Goal: Information Seeking & Learning: Learn about a topic

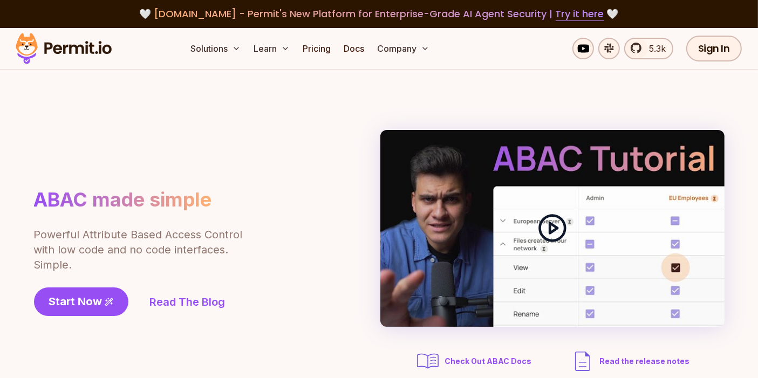
click at [420, 164] on div at bounding box center [553, 228] width 344 height 197
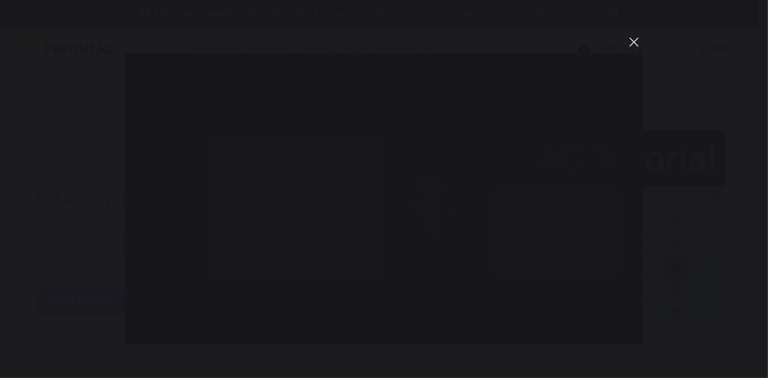
drag, startPoint x: 643, startPoint y: 43, endPoint x: 634, endPoint y: 42, distance: 9.2
click at [640, 43] on div "You can close this modal content with the ESC key" at bounding box center [384, 189] width 768 height 378
click at [641, 40] on button "You can close this modal content with the ESC key" at bounding box center [634, 42] width 18 height 18
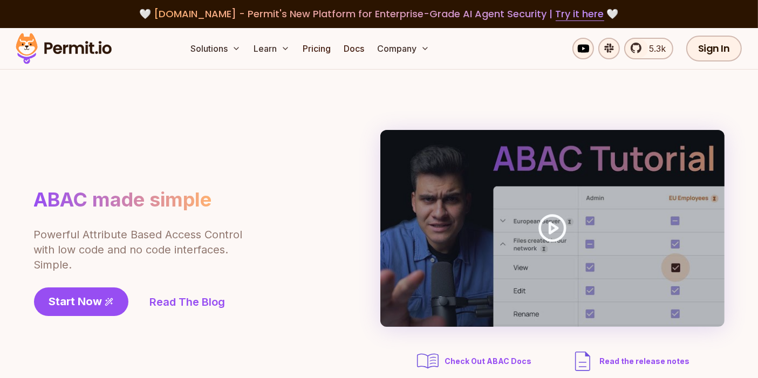
click at [58, 50] on img at bounding box center [64, 48] width 106 height 37
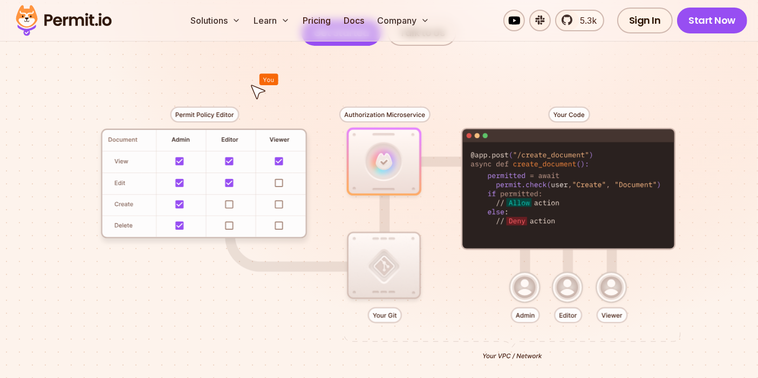
scroll to position [240, 0]
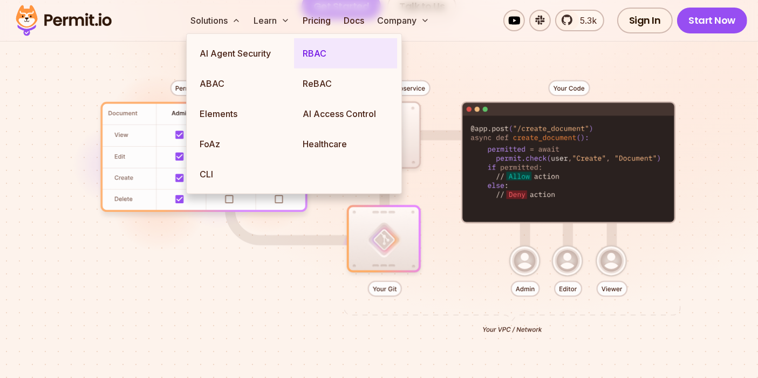
drag, startPoint x: 315, startPoint y: 57, endPoint x: 307, endPoint y: 65, distance: 11.1
click at [315, 57] on link "RBAC" at bounding box center [345, 53] width 103 height 30
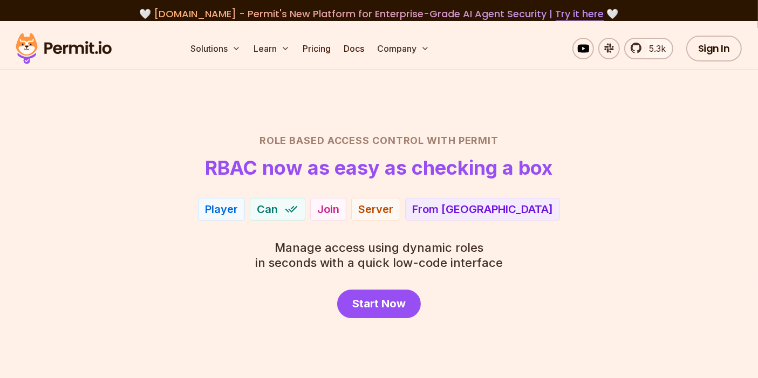
click at [78, 195] on div "Role Based Access Control with Permit RBAC now as easy as checking a box Player…" at bounding box center [379, 225] width 707 height 185
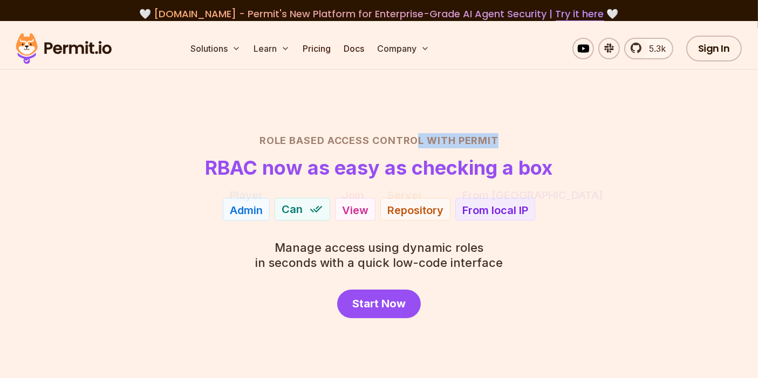
drag, startPoint x: 418, startPoint y: 141, endPoint x: 564, endPoint y: 138, distance: 145.2
click at [562, 134] on h2 "Role Based Access Control with Permit" at bounding box center [379, 140] width 707 height 15
drag, startPoint x: 590, startPoint y: 155, endPoint x: 589, endPoint y: 162, distance: 7.0
click at [591, 155] on header "Role Based Access Control with Permit RBAC now as easy as checking a box" at bounding box center [379, 155] width 707 height 45
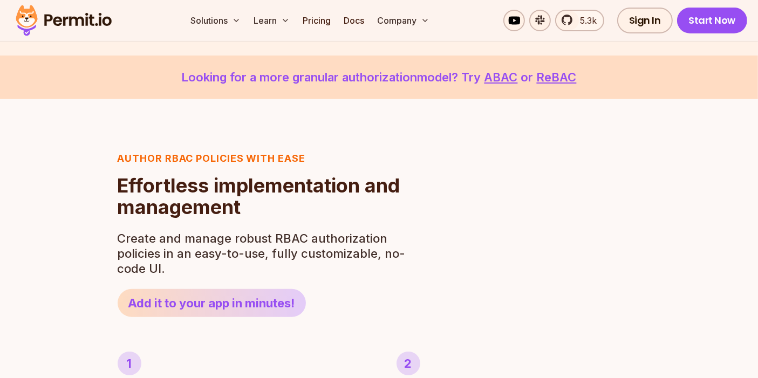
scroll to position [359, 0]
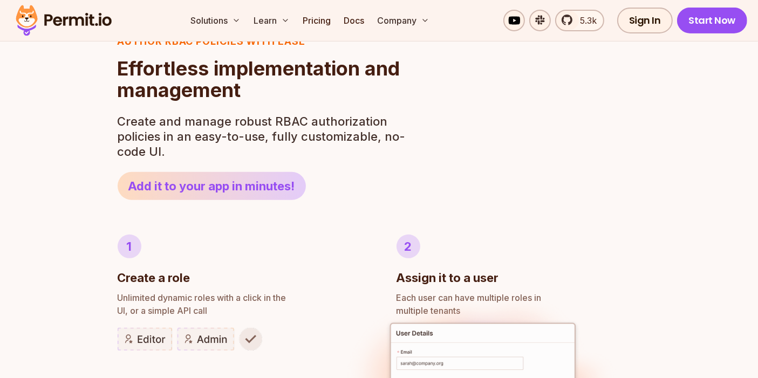
drag, startPoint x: 76, startPoint y: 113, endPoint x: 69, endPoint y: 143, distance: 29.9
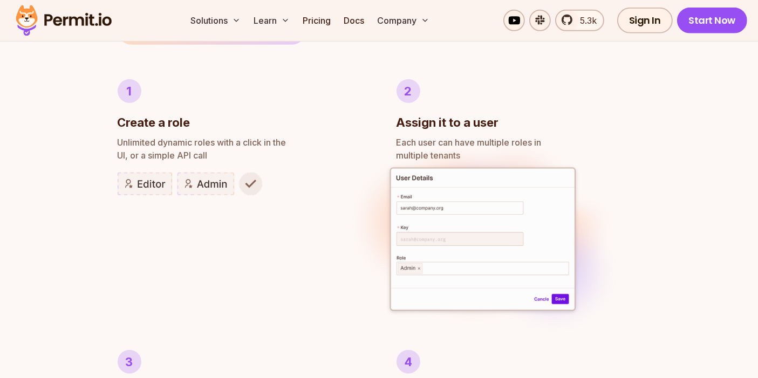
scroll to position [640, 0]
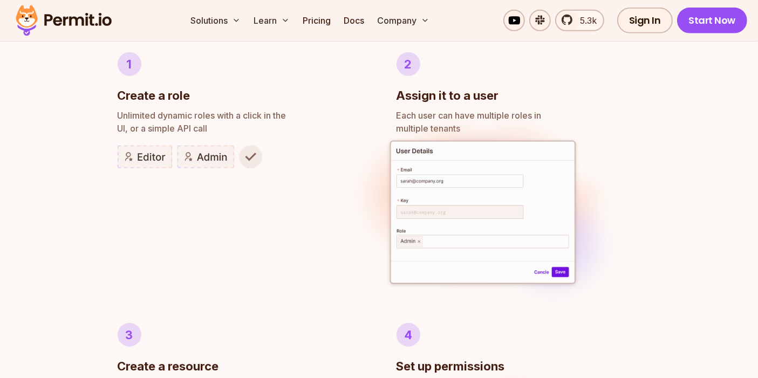
click at [539, 182] on img at bounding box center [483, 213] width 287 height 221
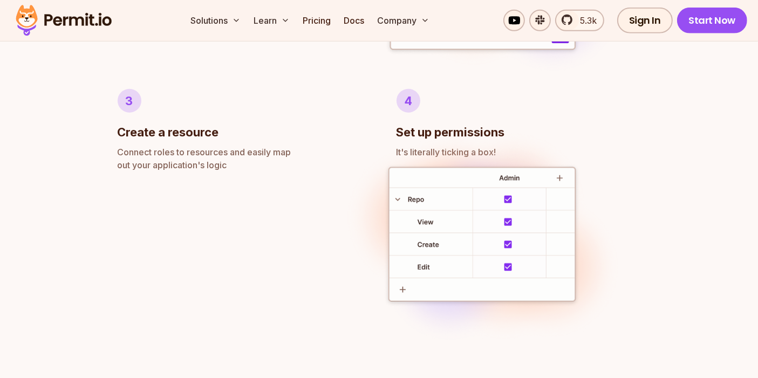
scroll to position [880, 0]
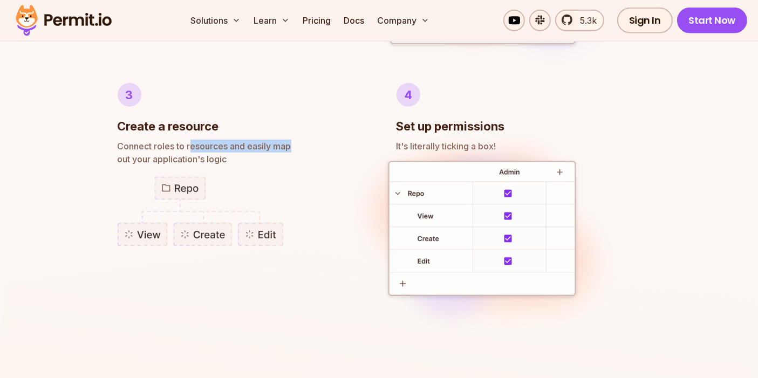
drag, startPoint x: 192, startPoint y: 145, endPoint x: 295, endPoint y: 143, distance: 102.6
click at [295, 143] on span "Connect roles to resources and easily map" at bounding box center [240, 146] width 245 height 13
drag, startPoint x: 287, startPoint y: 157, endPoint x: 268, endPoint y: 160, distance: 18.6
click at [286, 157] on p "Connect roles to resources and easily map out your application's logic" at bounding box center [240, 153] width 245 height 26
click at [146, 155] on p "Connect roles to resources and easily map out your application's logic" at bounding box center [240, 153] width 245 height 26
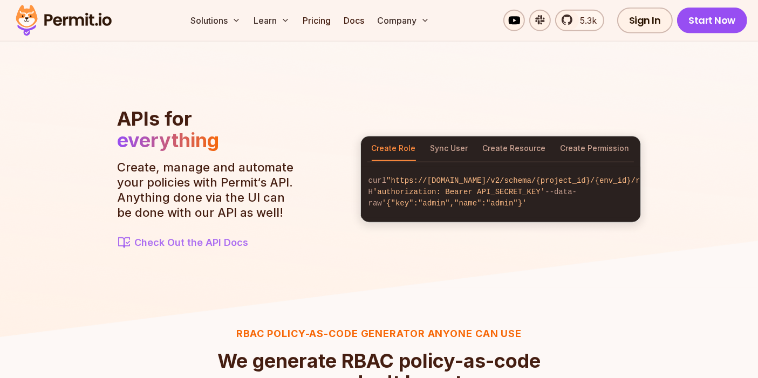
scroll to position [1240, 0]
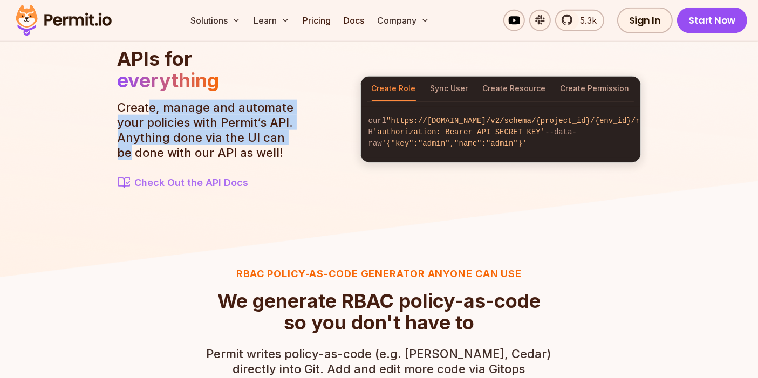
drag, startPoint x: 152, startPoint y: 112, endPoint x: 308, endPoint y: 133, distance: 157.4
click at [308, 133] on section "APIs for everything Create, manage and automate your policies with Permit‘s API…" at bounding box center [380, 119] width 524 height 143
click at [305, 134] on section "APIs for everything Create, manage and automate your policies with Permit‘s API…" at bounding box center [380, 119] width 524 height 143
click at [220, 124] on p "Create, manage and automate your policies with Permit‘s API. Anything done via …" at bounding box center [210, 130] width 184 height 60
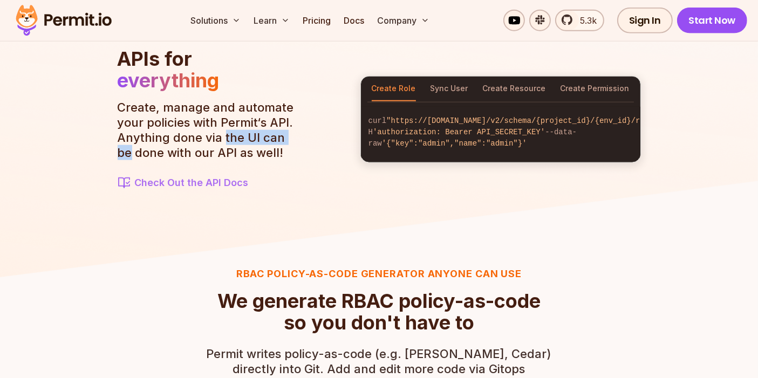
drag, startPoint x: 223, startPoint y: 138, endPoint x: 314, endPoint y: 138, distance: 90.7
click at [314, 138] on section "APIs for everything Create, manage and automate your policies with Permit‘s API…" at bounding box center [380, 119] width 524 height 143
click at [318, 154] on section "APIs for everything Create, manage and automate your policies with Permit‘s API…" at bounding box center [380, 119] width 524 height 143
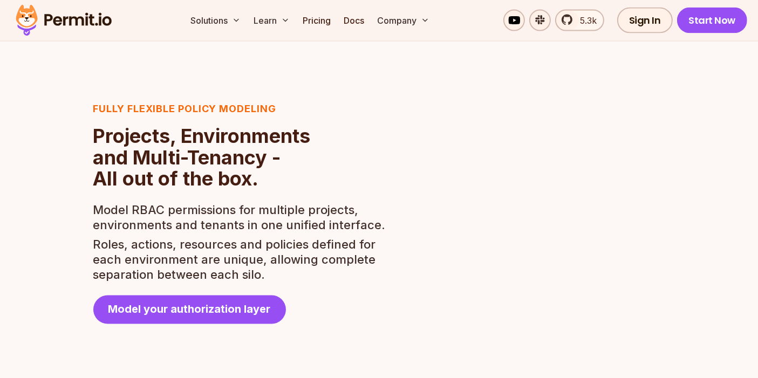
scroll to position [1900, 0]
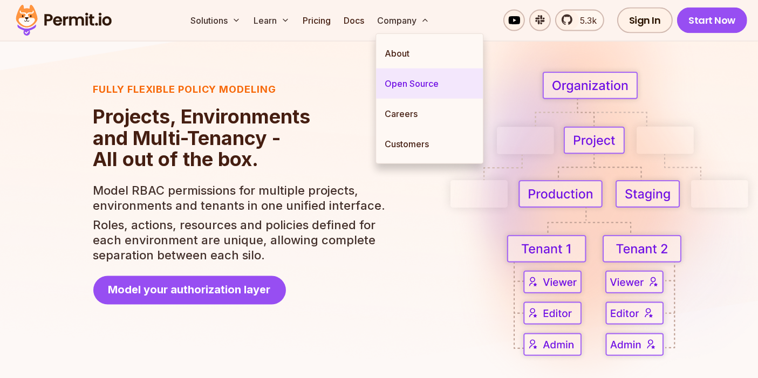
click at [413, 81] on link "Open Source" at bounding box center [429, 84] width 107 height 30
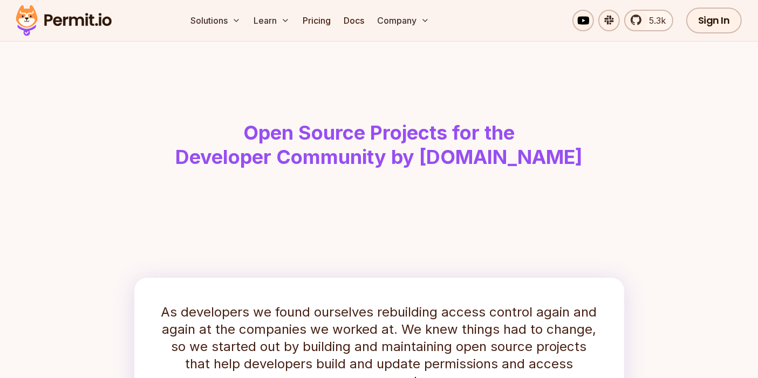
scroll to position [60, 0]
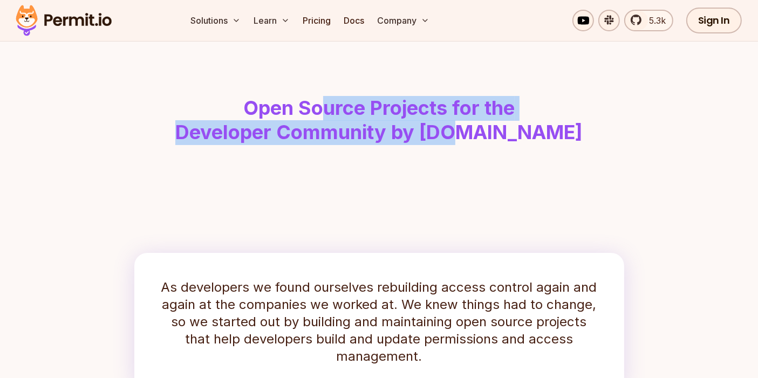
drag, startPoint x: 318, startPoint y: 99, endPoint x: 487, endPoint y: 143, distance: 174.5
click at [487, 143] on h1 "Open Source Projects for the Developer Community by Permit.io" at bounding box center [379, 120] width 553 height 49
click at [450, 154] on header "Open Source Projects for the Developer Community by Permit.io" at bounding box center [379, 93] width 691 height 166
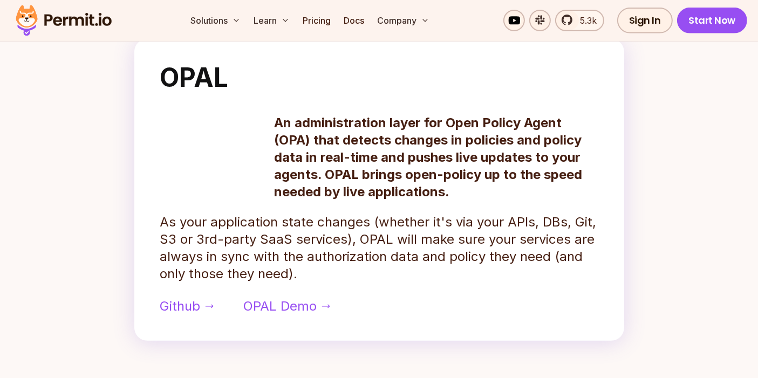
scroll to position [540, 0]
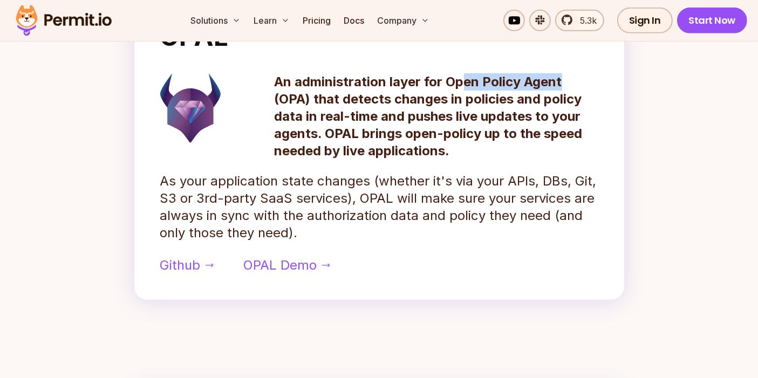
drag, startPoint x: 461, startPoint y: 81, endPoint x: 572, endPoint y: 78, distance: 111.2
click at [572, 78] on p "An administration layer for Open Policy Agent (OPA) that detects changes in pol…" at bounding box center [437, 116] width 324 height 86
click at [526, 107] on p "An administration layer for Open Policy Agent (OPA) that detects changes in pol…" at bounding box center [437, 116] width 324 height 86
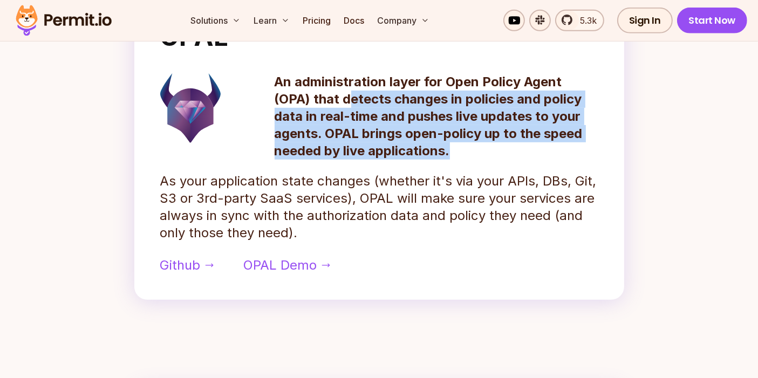
drag, startPoint x: 350, startPoint y: 101, endPoint x: 459, endPoint y: 153, distance: 121.2
click at [459, 153] on p "An administration layer for Open Policy Agent (OPA) that detects changes in pol…" at bounding box center [437, 116] width 324 height 86
click at [479, 147] on p "An administration layer for Open Policy Agent (OPA) that detects changes in pol…" at bounding box center [437, 116] width 324 height 86
click at [456, 130] on p "An administration layer for Open Policy Agent (OPA) that detects changes in pol…" at bounding box center [437, 116] width 324 height 86
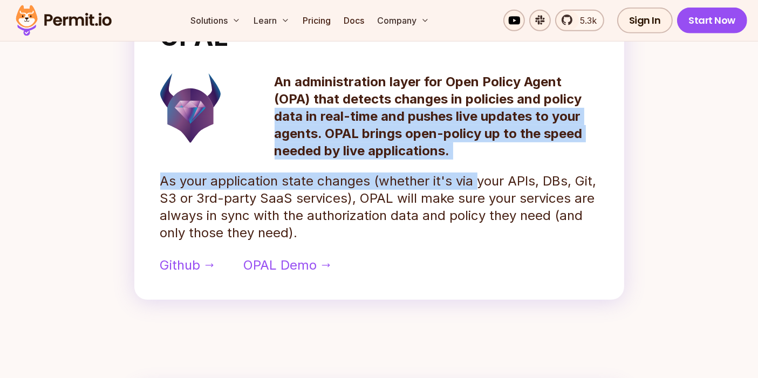
drag, startPoint x: 276, startPoint y: 117, endPoint x: 472, endPoint y: 170, distance: 203.6
click at [472, 169] on div "OPAL An administration layer for Open Policy Agent (OPA) that detects changes i…" at bounding box center [379, 149] width 490 height 302
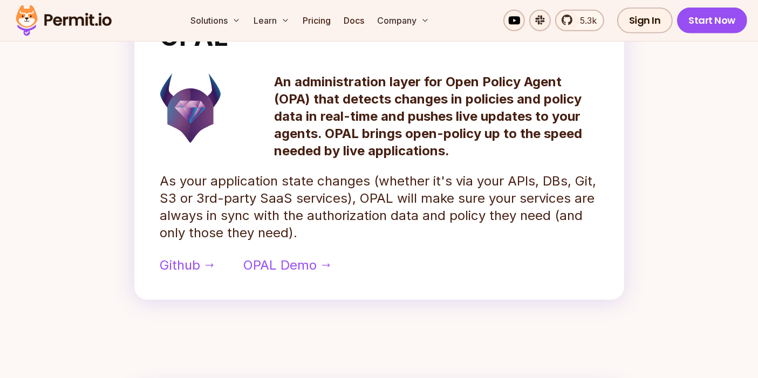
click at [490, 172] on div "OPAL An administration layer for Open Policy Agent (OPA) that detects changes i…" at bounding box center [379, 149] width 490 height 302
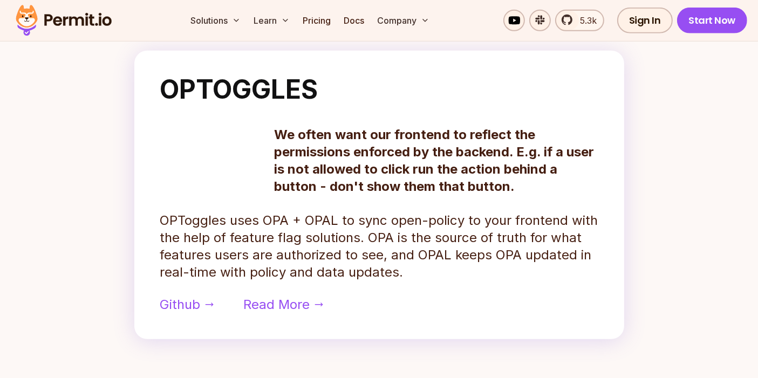
scroll to position [899, 0]
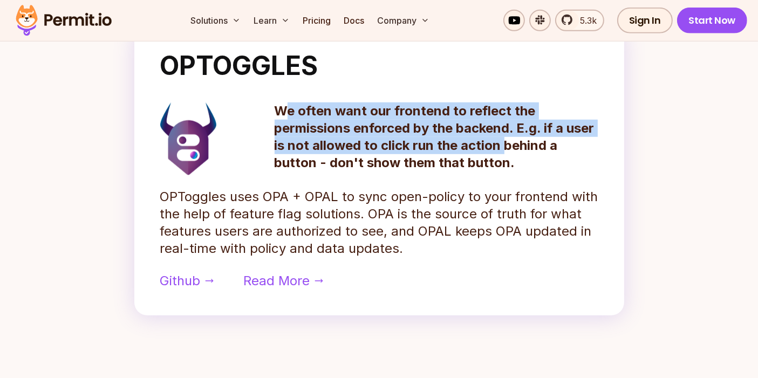
drag, startPoint x: 288, startPoint y: 103, endPoint x: 507, endPoint y: 149, distance: 224.0
click at [507, 148] on p "We often want our frontend to reflect the permissions enforced by the backend. …" at bounding box center [437, 137] width 324 height 69
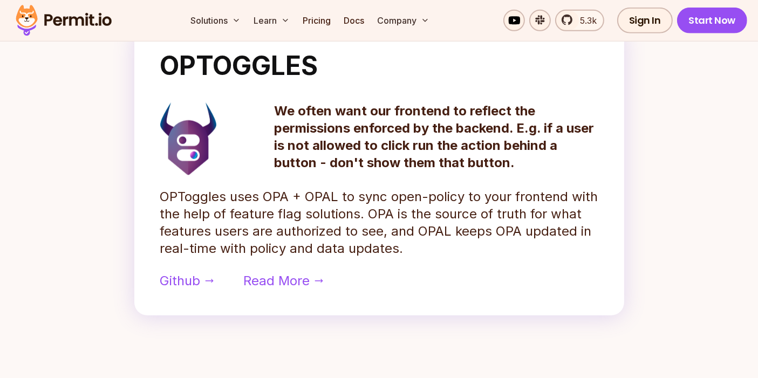
drag, startPoint x: 527, startPoint y: 167, endPoint x: 530, endPoint y: 161, distance: 6.0
click at [527, 166] on p "We often want our frontend to reflect the permissions enforced by the backend. …" at bounding box center [437, 137] width 324 height 69
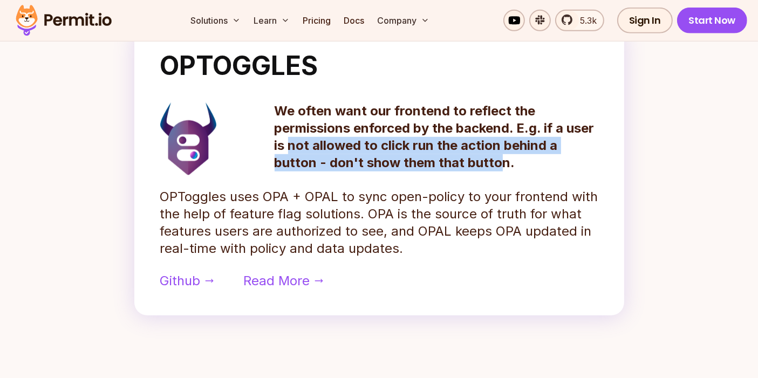
drag, startPoint x: 291, startPoint y: 139, endPoint x: 541, endPoint y: 163, distance: 250.5
click at [501, 165] on p "We often want our frontend to reflect the permissions enforced by the backend. …" at bounding box center [437, 137] width 324 height 69
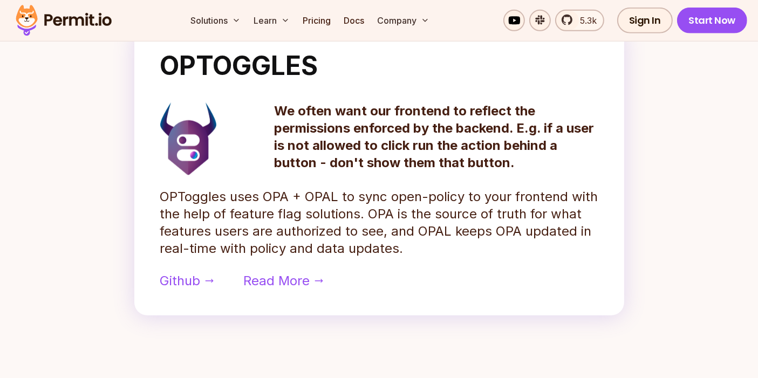
click at [547, 160] on p "We often want our frontend to reflect the permissions enforced by the backend. …" at bounding box center [437, 137] width 324 height 69
drag, startPoint x: 423, startPoint y: 146, endPoint x: 545, endPoint y: 151, distance: 122.6
click at [544, 145] on p "We often want our frontend to reflect the permissions enforced by the backend. …" at bounding box center [437, 137] width 324 height 69
click at [523, 161] on p "We often want our frontend to reflect the permissions enforced by the backend. …" at bounding box center [437, 137] width 324 height 69
drag, startPoint x: 267, startPoint y: 200, endPoint x: 317, endPoint y: 196, distance: 50.8
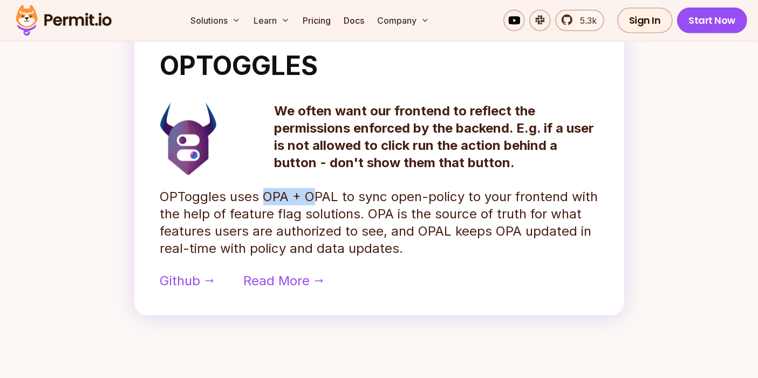
click at [317, 196] on p "OPToggles uses OPA + OPAL to sync open-policy to your frontend with the help of…" at bounding box center [379, 222] width 438 height 69
click at [379, 209] on p "OPToggles uses OPA + OPAL to sync open-policy to your frontend with the help of…" at bounding box center [379, 222] width 438 height 69
drag, startPoint x: 271, startPoint y: 198, endPoint x: 322, endPoint y: 198, distance: 51.3
click at [311, 198] on p "OPToggles uses OPA + OPAL to sync open-policy to your frontend with the help of…" at bounding box center [379, 222] width 438 height 69
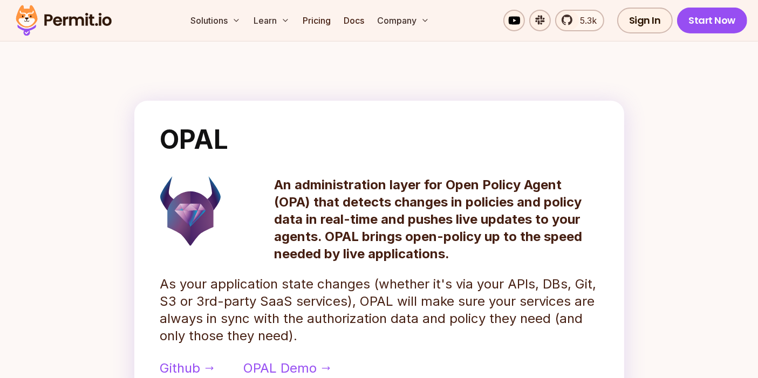
scroll to position [419, 0]
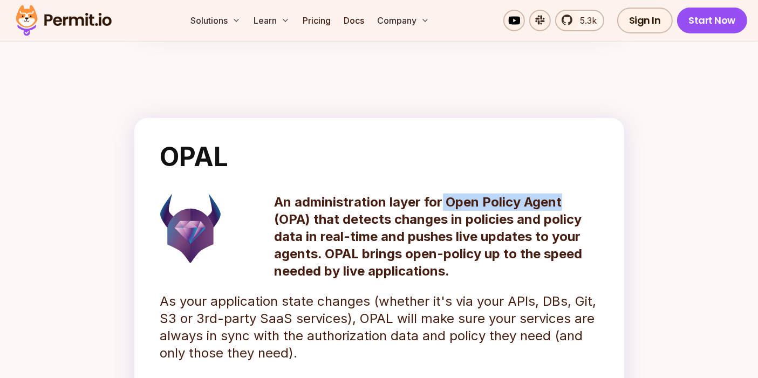
drag, startPoint x: 440, startPoint y: 201, endPoint x: 592, endPoint y: 202, distance: 151.7
click at [592, 202] on p "An administration layer for Open Policy Agent (OPA) that detects changes in pol…" at bounding box center [437, 237] width 324 height 86
click at [574, 213] on p "An administration layer for Open Policy Agent (OPA) that detects changes in pol…" at bounding box center [437, 237] width 324 height 86
drag, startPoint x: 374, startPoint y: 222, endPoint x: 392, endPoint y: 224, distance: 18.4
click at [375, 222] on p "An administration layer for Open Policy Agent (OPA) that detects changes in pol…" at bounding box center [437, 237] width 324 height 86
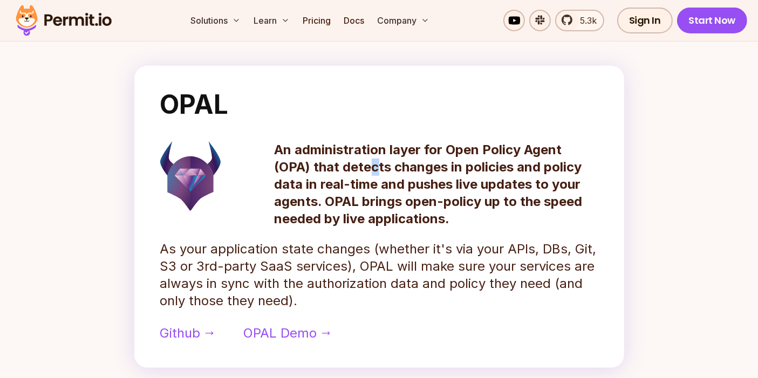
scroll to position [540, 0]
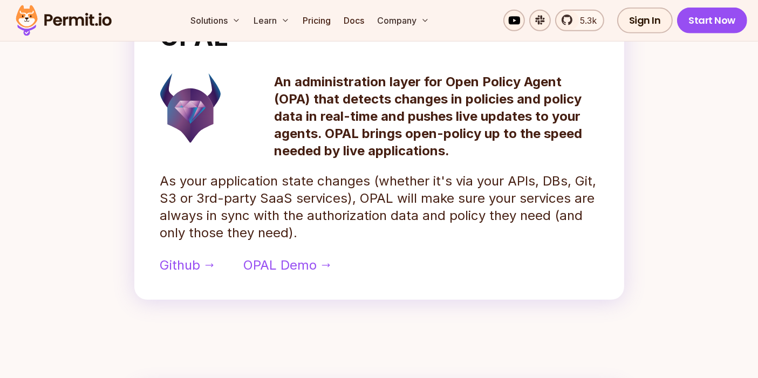
drag, startPoint x: 410, startPoint y: 127, endPoint x: 452, endPoint y: 121, distance: 42.5
click at [411, 127] on p "An administration layer for Open Policy Agent (OPA) that detects changes in pol…" at bounding box center [437, 116] width 324 height 86
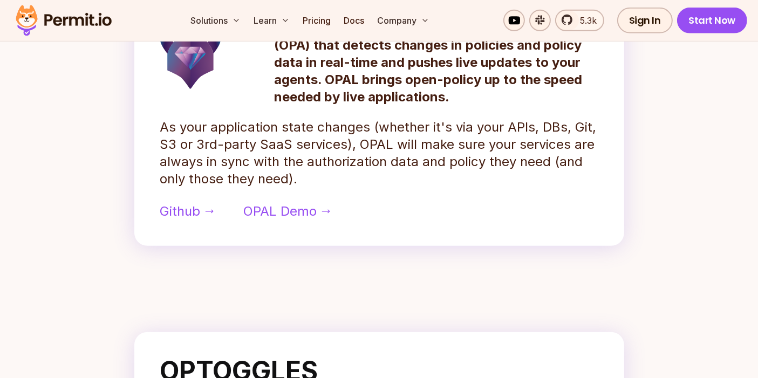
scroll to position [609, 0]
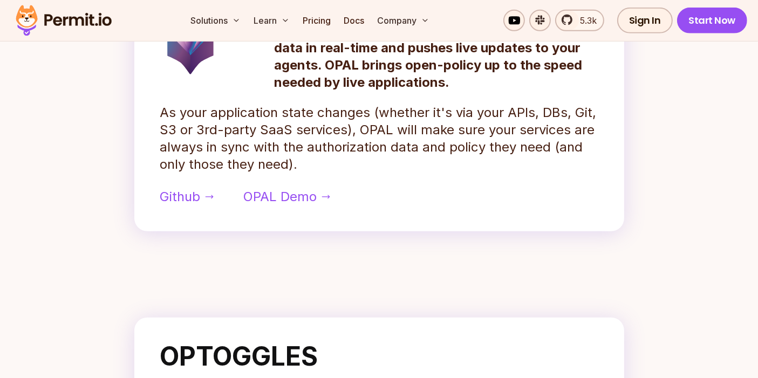
drag, startPoint x: 500, startPoint y: 114, endPoint x: 498, endPoint y: 150, distance: 35.7
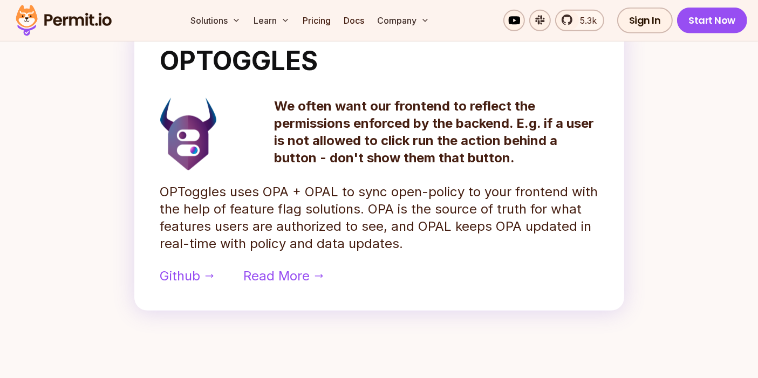
scroll to position [910, 0]
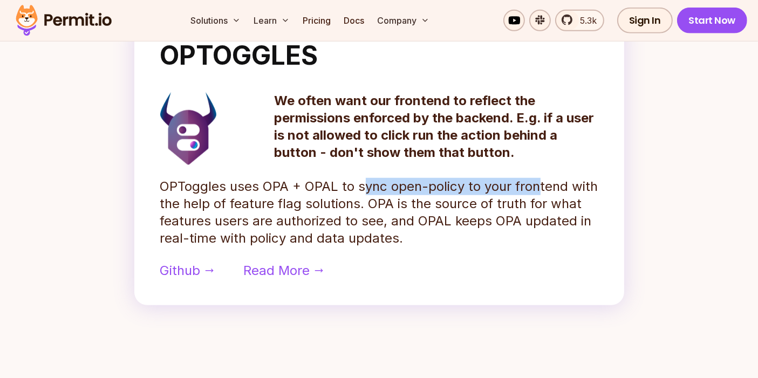
drag, startPoint x: 363, startPoint y: 190, endPoint x: 544, endPoint y: 193, distance: 180.9
click at [538, 192] on p "OPToggles uses OPA + OPAL to sync open-policy to your frontend with the help of…" at bounding box center [379, 212] width 438 height 69
click at [550, 199] on p "OPToggles uses OPA + OPAL to sync open-policy to your frontend with the help of…" at bounding box center [379, 212] width 438 height 69
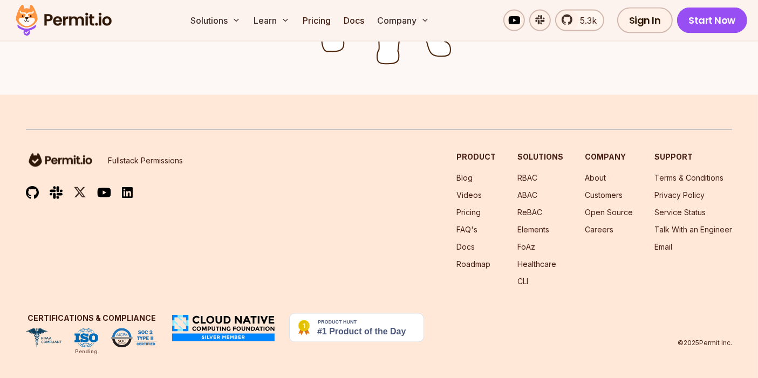
scroll to position [1878, 0]
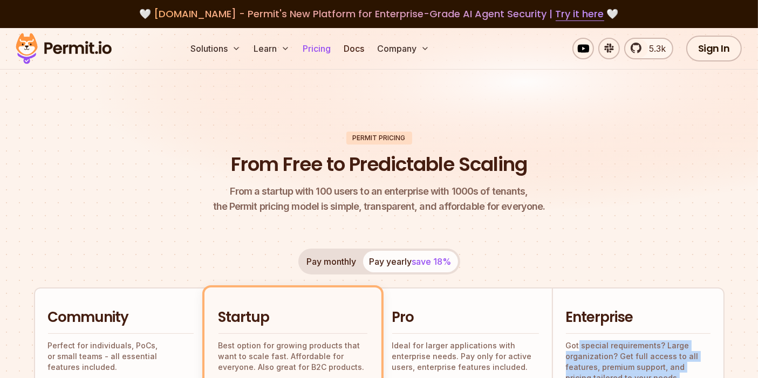
click at [319, 50] on link "Pricing" at bounding box center [316, 49] width 37 height 22
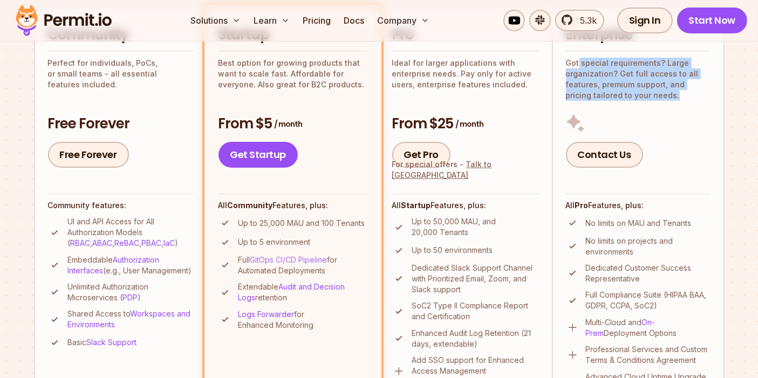
scroll to position [300, 0]
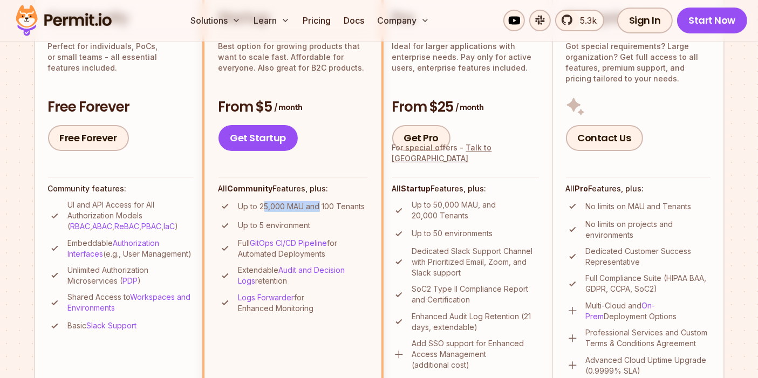
drag, startPoint x: 262, startPoint y: 202, endPoint x: 320, endPoint y: 201, distance: 57.2
click at [320, 201] on p "Up to 25,000 MAU and 100 Tenants" at bounding box center [302, 206] width 127 height 11
click at [349, 119] on div "From $5 / month Get Startup" at bounding box center [293, 125] width 149 height 54
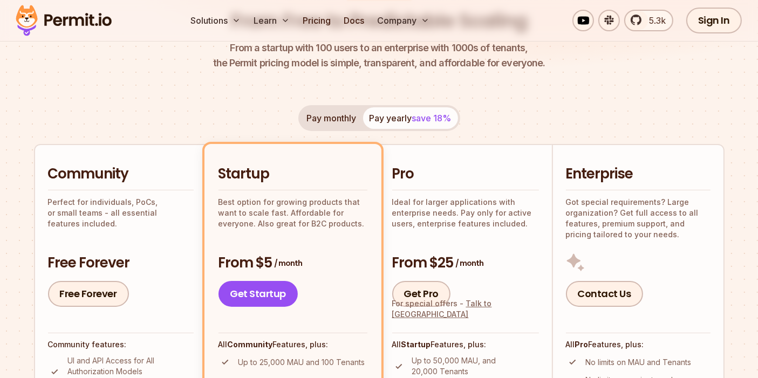
scroll to position [120, 0]
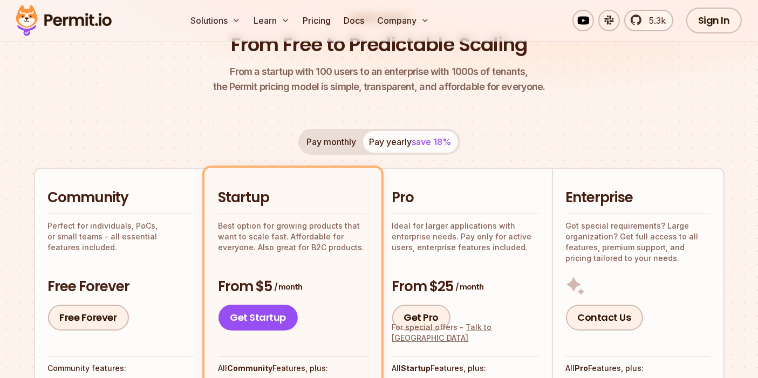
click at [319, 144] on button "Pay monthly" at bounding box center [332, 142] width 63 height 22
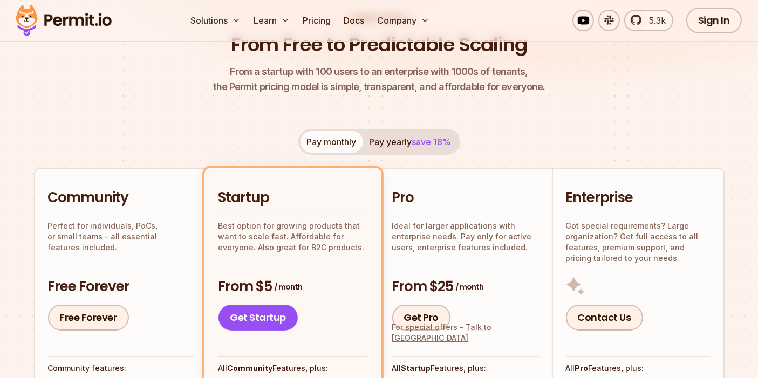
click at [393, 140] on button "Pay yearly save 18%" at bounding box center [410, 142] width 95 height 22
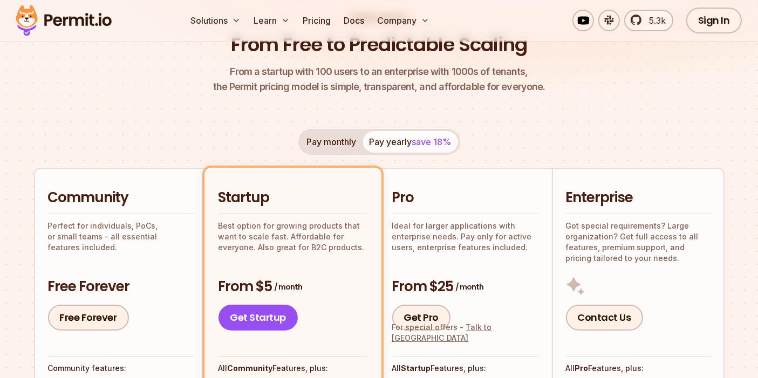
click at [324, 141] on button "Pay monthly" at bounding box center [332, 142] width 63 height 22
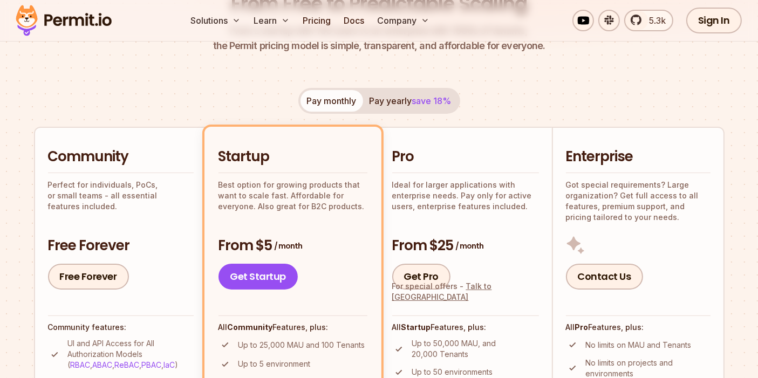
scroll to position [180, 0]
